Goal: Find specific page/section

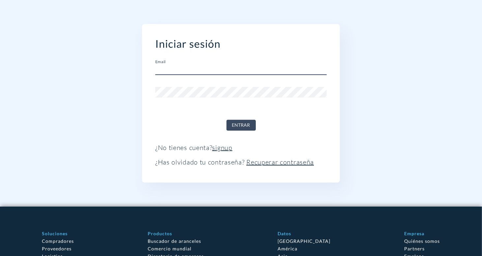
click at [187, 69] on input "text" at bounding box center [240, 70] width 171 height 11
type input "[EMAIL_ADDRESS][DOMAIN_NAME]"
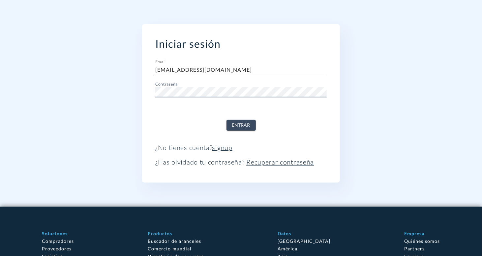
click at [247, 126] on span "Entrar" at bounding box center [241, 125] width 18 height 8
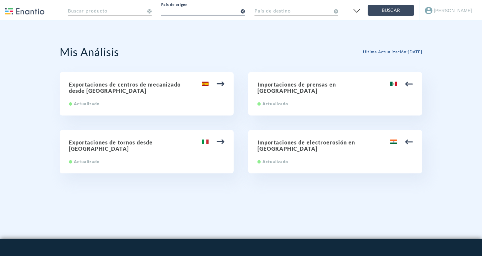
click at [188, 9] on input "text" at bounding box center [203, 11] width 84 height 12
click at [113, 16] on input "text" at bounding box center [110, 11] width 84 height 12
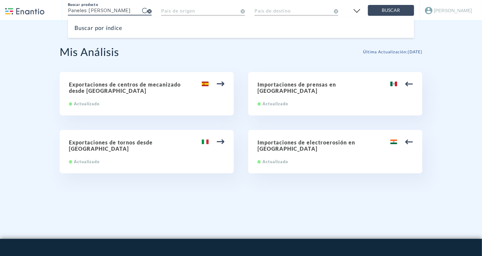
type input "Paneles de madera"
click at [368, 5] on button "Buscar" at bounding box center [391, 10] width 46 height 11
click at [123, 32] on div "Buscar por índice" at bounding box center [241, 28] width 346 height 20
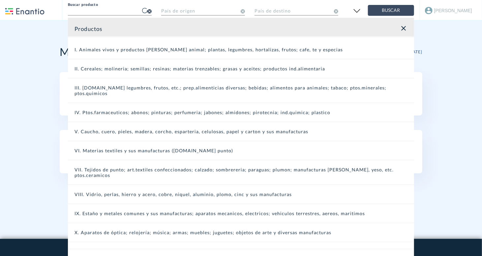
scroll to position [60, 0]
